Goal: Find specific page/section: Find specific page/section

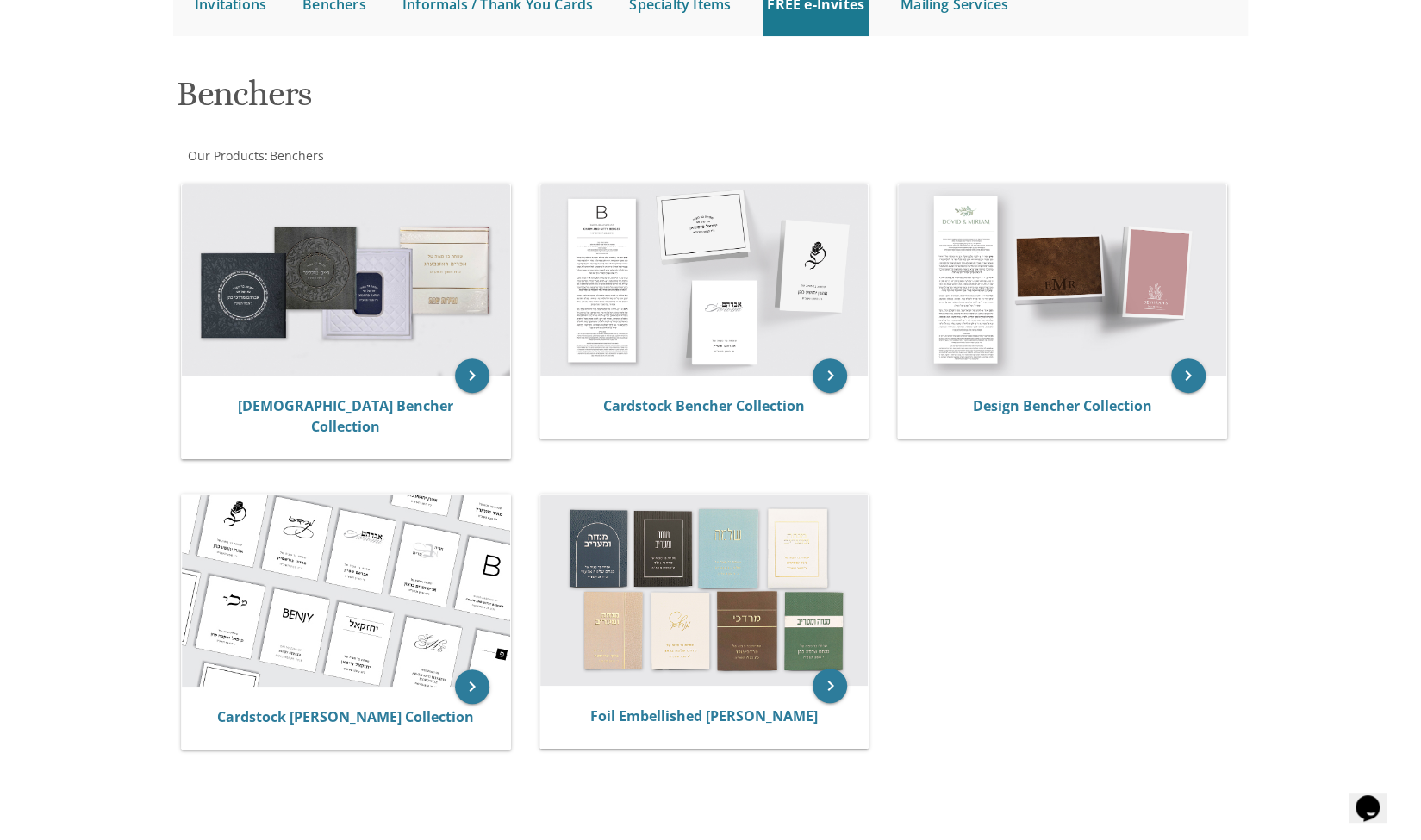
scroll to position [201, 0]
click at [692, 259] on img at bounding box center [704, 281] width 328 height 192
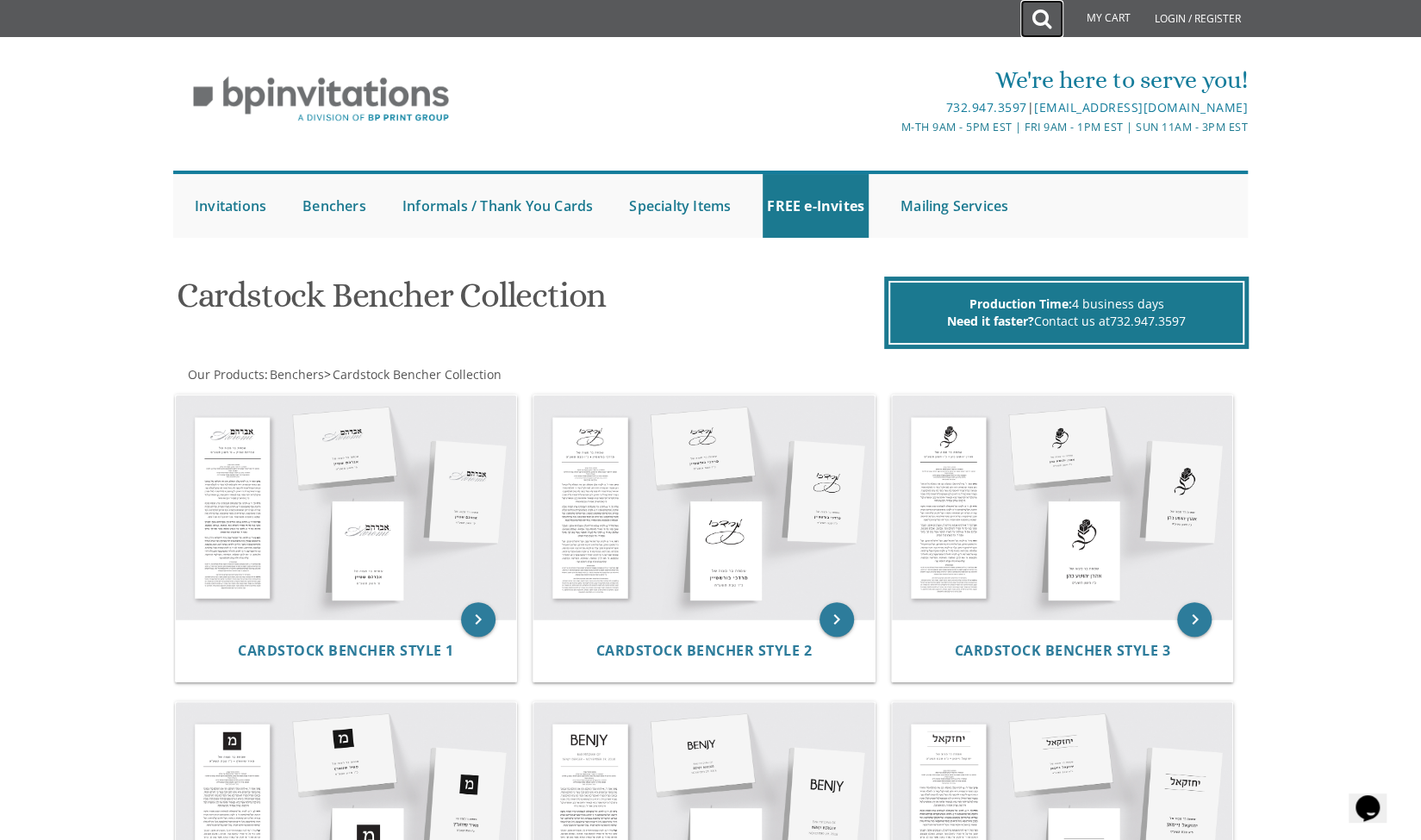
click at [1044, 18] on icon at bounding box center [1041, 18] width 19 height 34
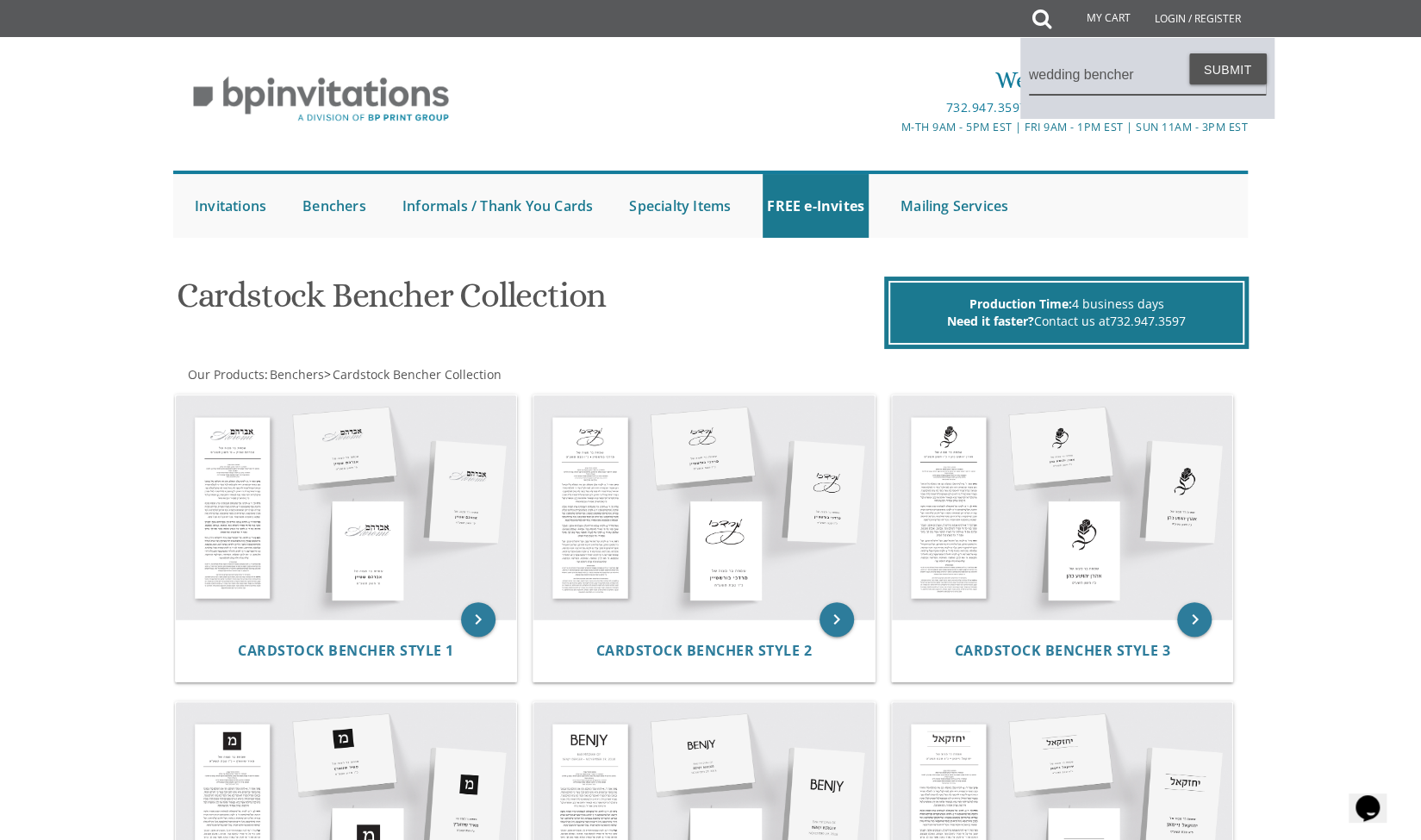
type input "wedding bencher"
click at [1189, 53] on button "Submit" at bounding box center [1227, 69] width 77 height 31
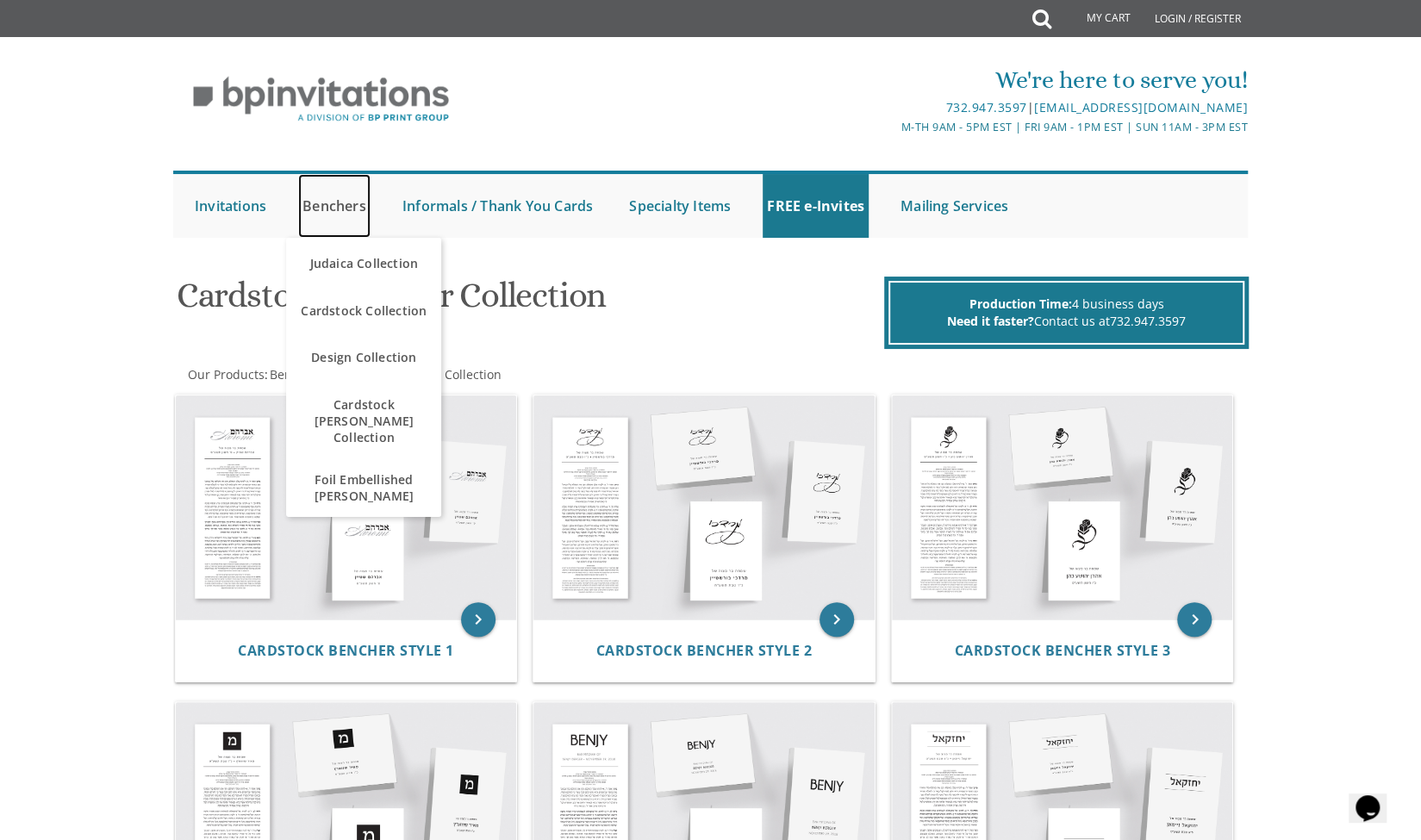
click at [338, 216] on link "Benchers" at bounding box center [335, 205] width 73 height 64
